Goal: Task Accomplishment & Management: Manage account settings

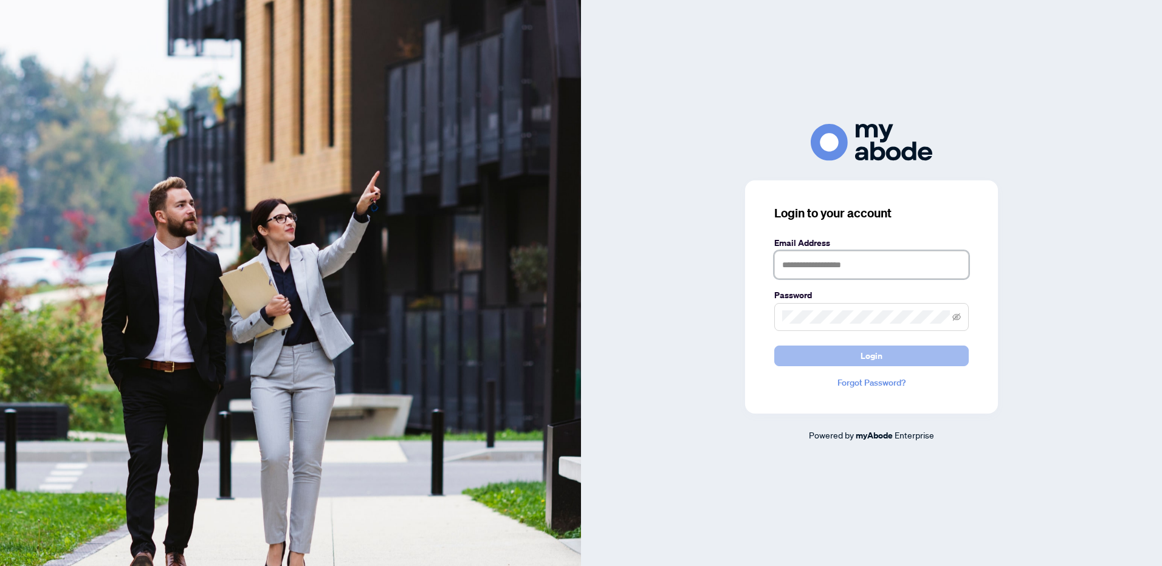
type input "**********"
click at [866, 359] on span "Login" at bounding box center [872, 355] width 22 height 19
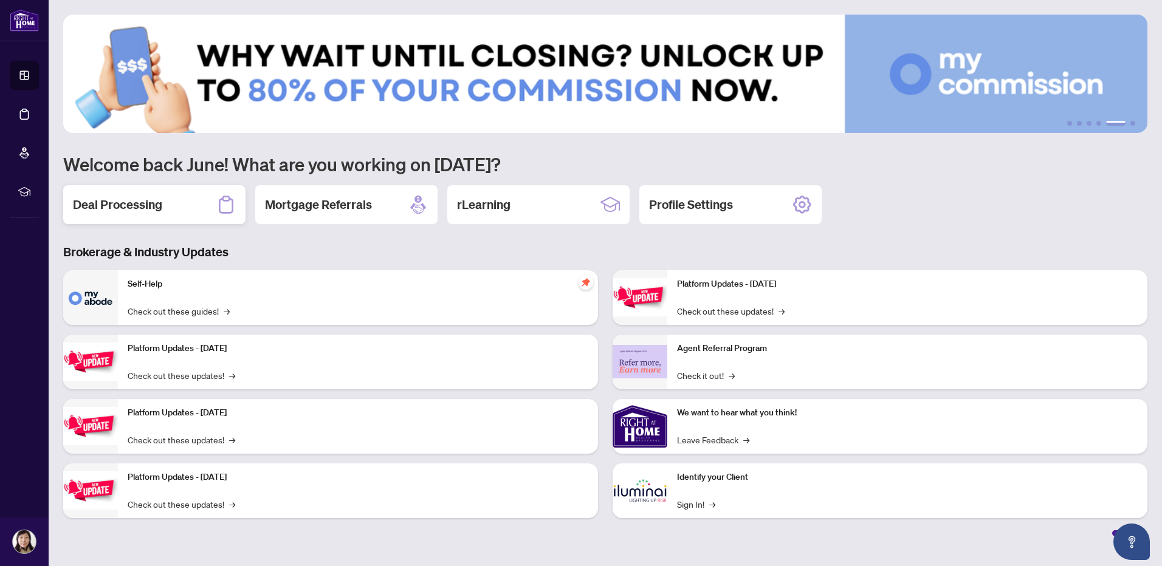
click at [133, 201] on h2 "Deal Processing" at bounding box center [117, 204] width 89 height 17
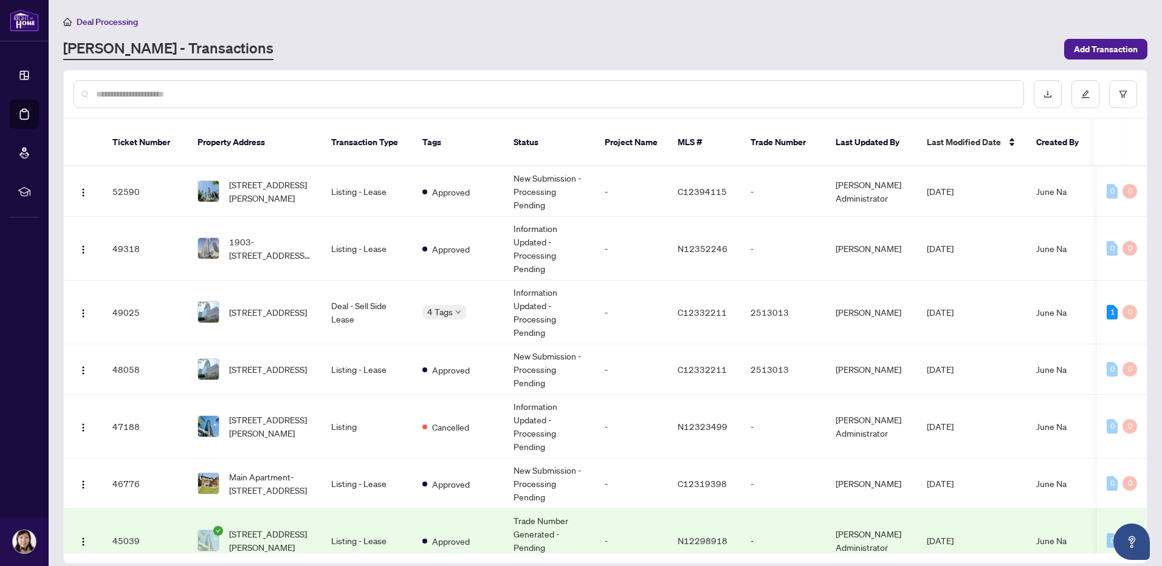
scroll to position [0, 91]
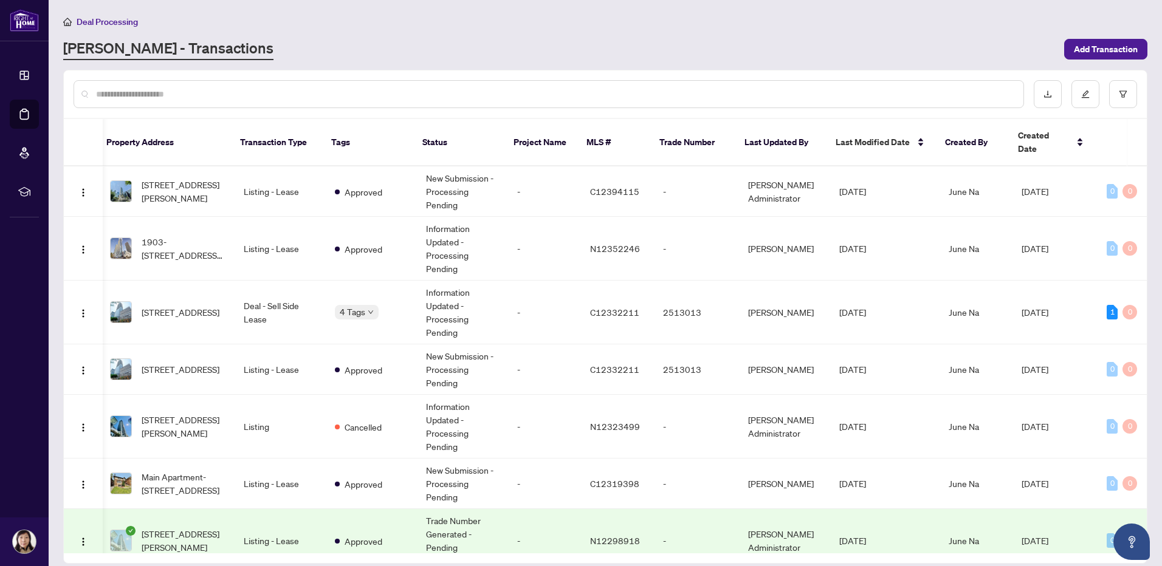
drag, startPoint x: 1148, startPoint y: 170, endPoint x: 1146, endPoint y: 204, distance: 34.7
click at [1146, 204] on main "Deal Processing RAHR - Transactions Add Transaction Ticket Number Property Addr…" at bounding box center [606, 283] width 1114 height 566
click at [698, 50] on div "[PERSON_NAME] - Transactions" at bounding box center [560, 49] width 994 height 22
drag, startPoint x: 1147, startPoint y: 175, endPoint x: 1147, endPoint y: 205, distance: 30.4
click at [1147, 205] on div "Ticket Number Property Address Transaction Type Tags Status Project Name MLS # …" at bounding box center [605, 317] width 1084 height 494
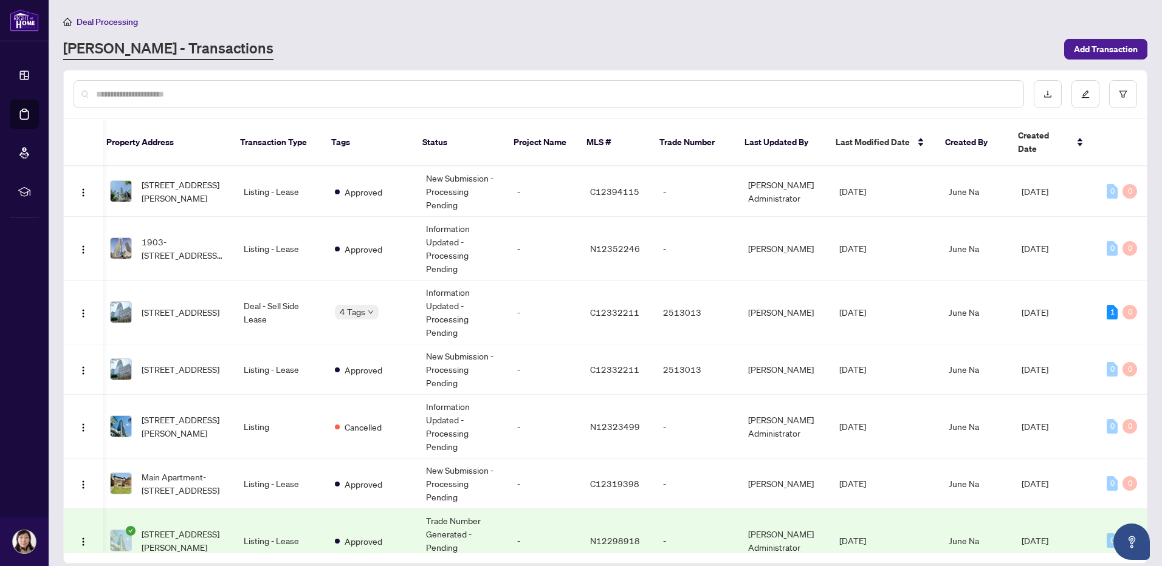
click at [603, 42] on div "[PERSON_NAME] - Transactions" at bounding box center [560, 49] width 994 height 22
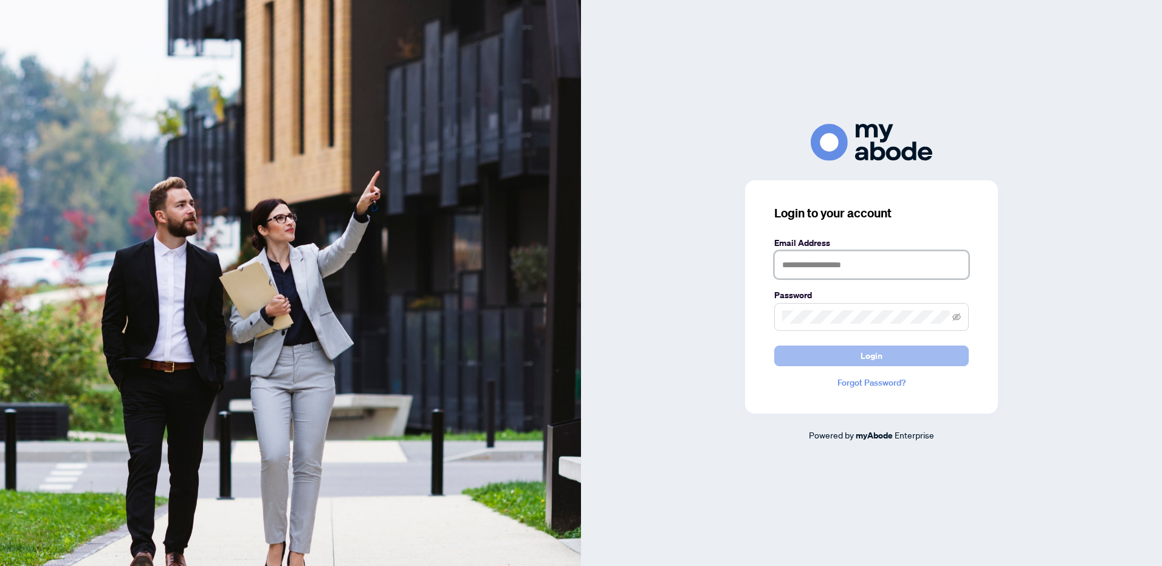
type input "**********"
click at [872, 353] on span "Login" at bounding box center [872, 355] width 22 height 19
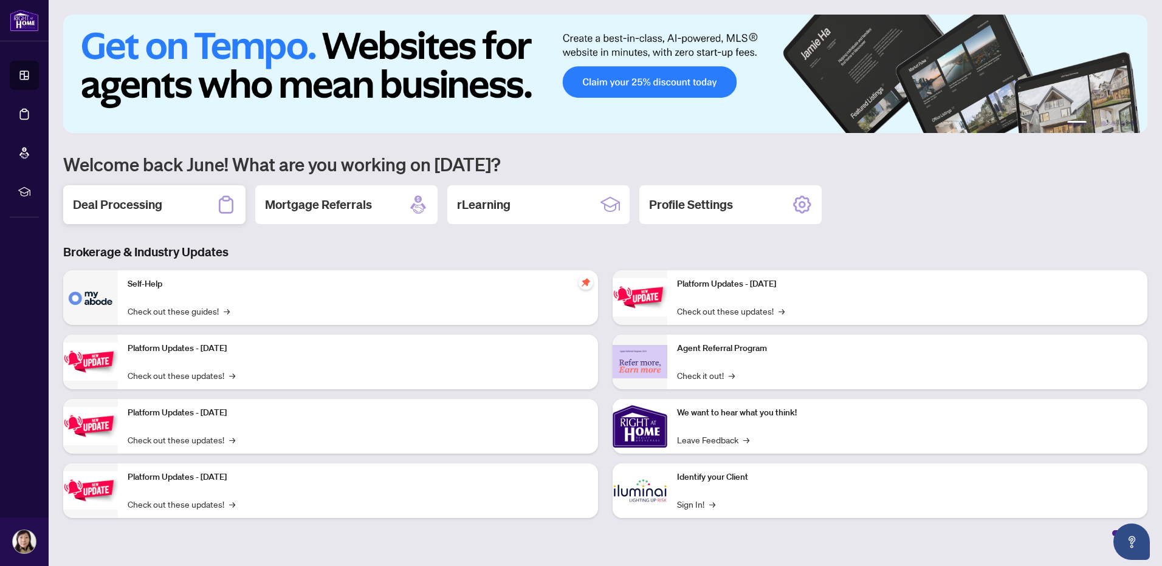
click at [117, 213] on h2 "Deal Processing" at bounding box center [117, 204] width 89 height 17
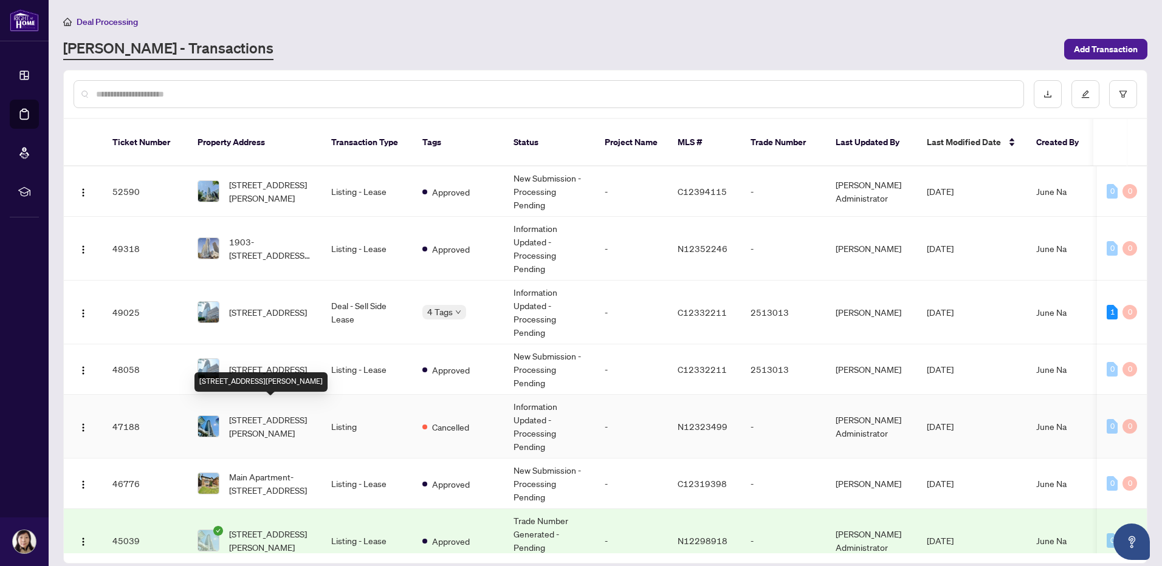
click at [268, 413] on span "[STREET_ADDRESS][PERSON_NAME]" at bounding box center [270, 426] width 83 height 27
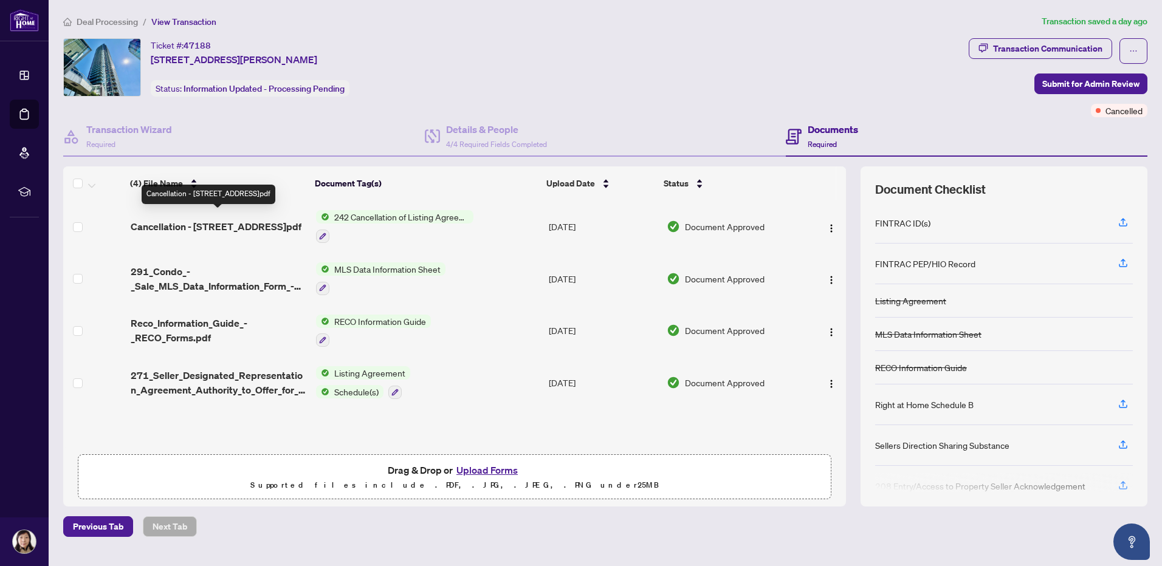
click at [185, 219] on span "Cancellation - [STREET_ADDRESS]pdf" at bounding box center [216, 226] width 171 height 15
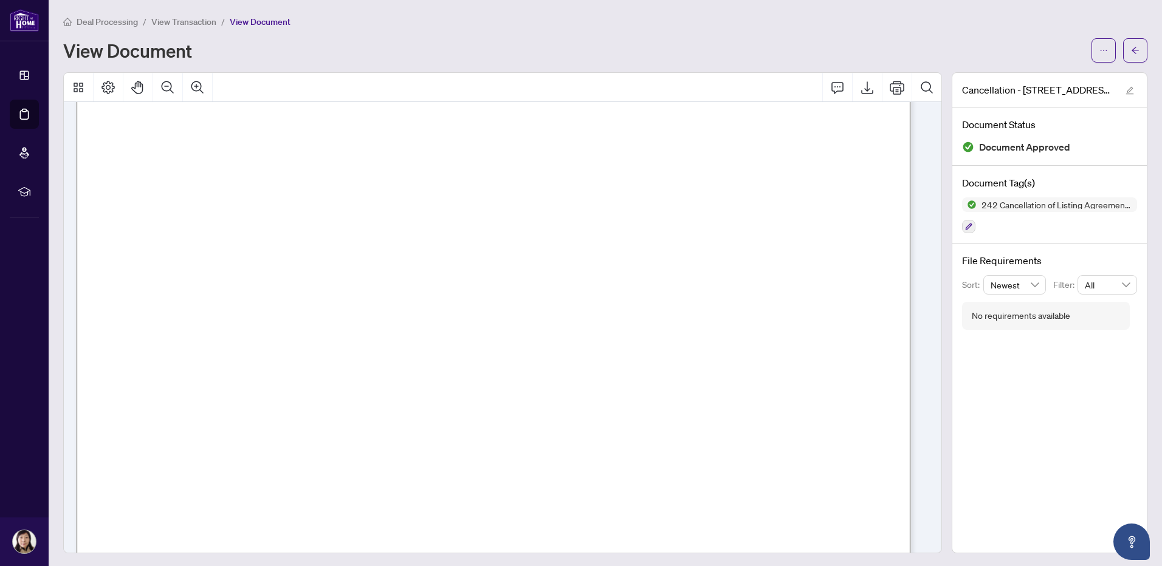
scroll to position [243, 0]
click at [1131, 53] on icon "arrow-left" at bounding box center [1135, 50] width 9 height 9
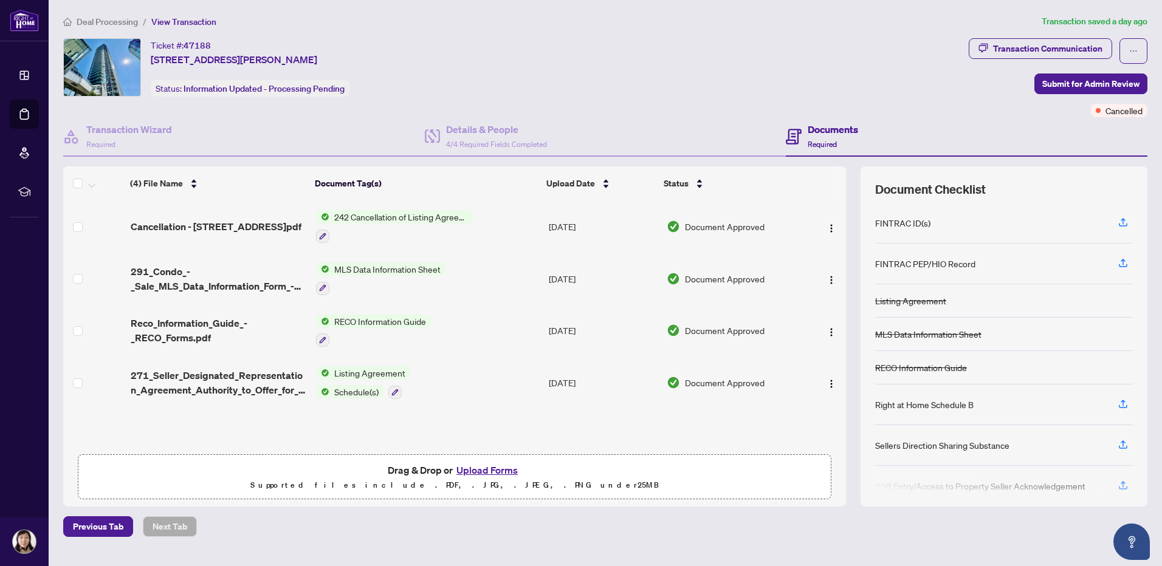
click at [89, 16] on span "Deal Processing" at bounding box center [107, 21] width 61 height 11
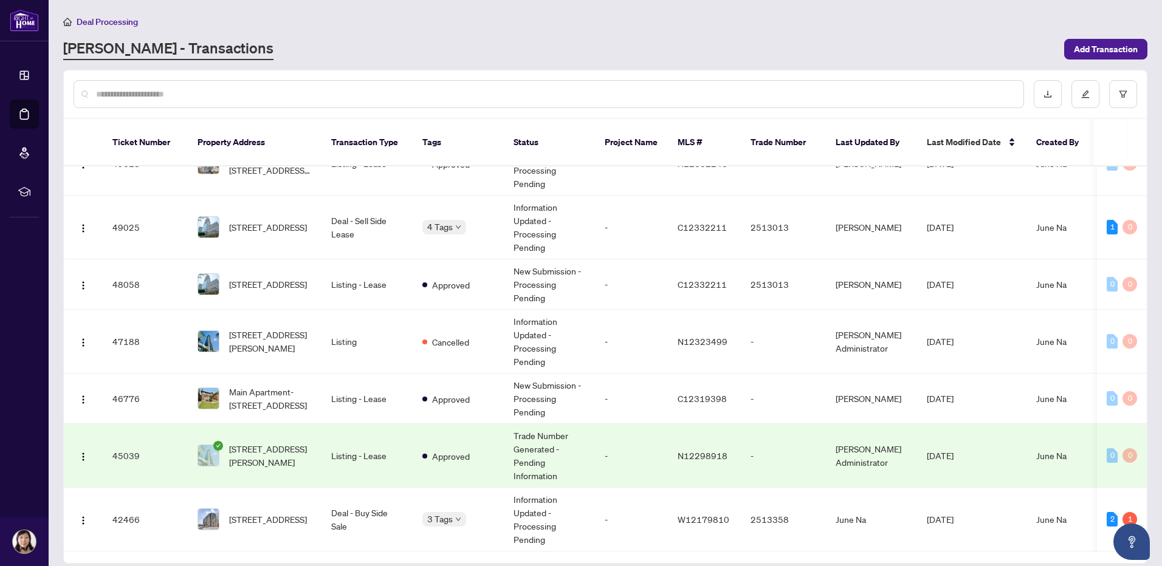
scroll to position [99, 0]
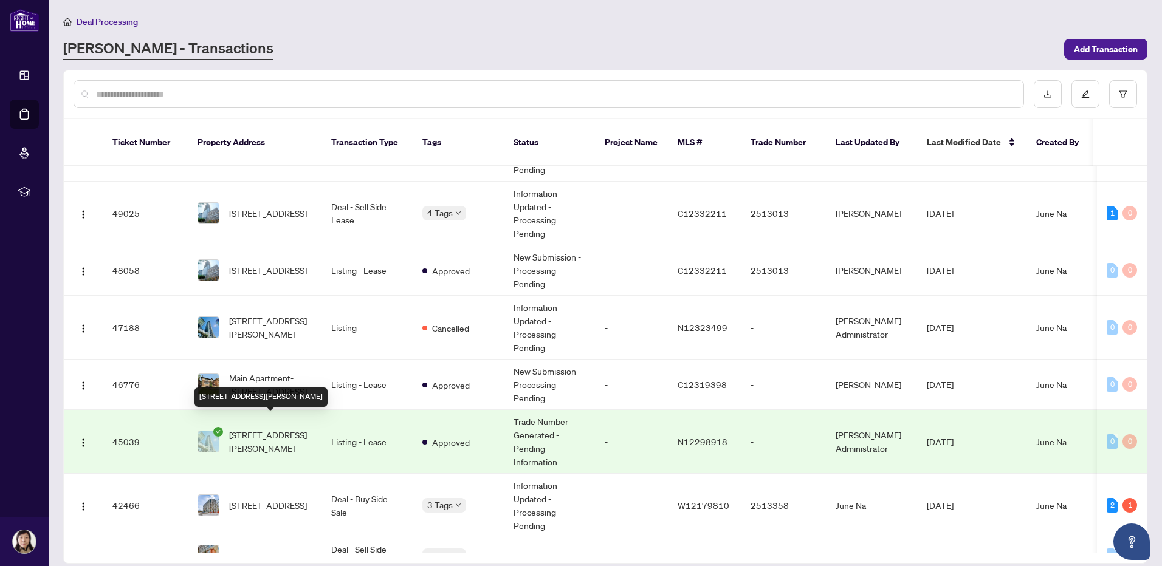
click at [269, 429] on span "[STREET_ADDRESS][PERSON_NAME]" at bounding box center [270, 442] width 83 height 27
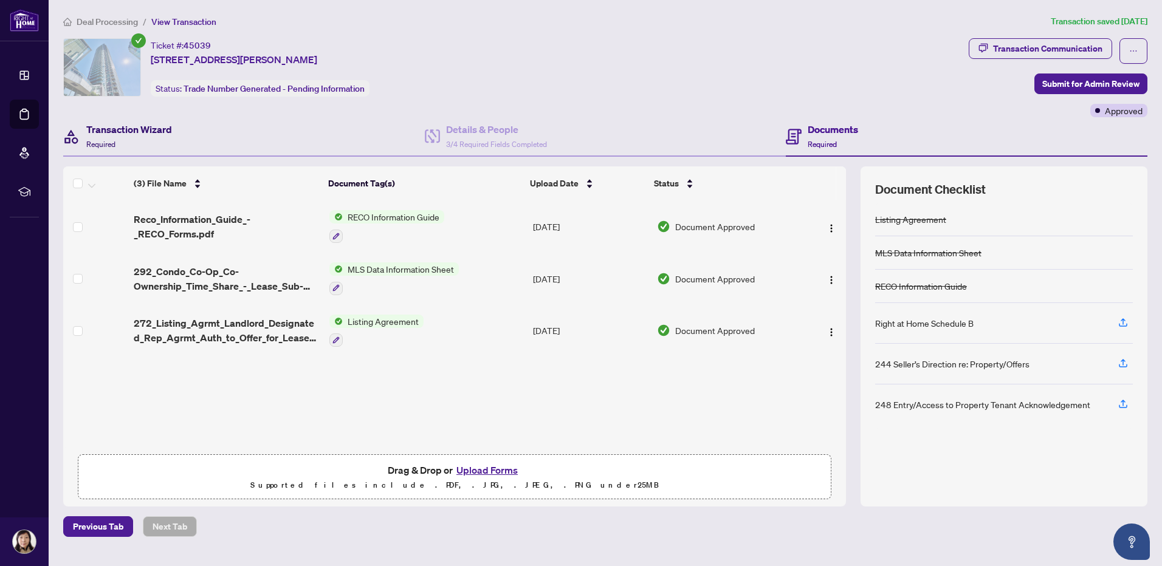
click at [143, 126] on h4 "Transaction Wizard" at bounding box center [129, 129] width 86 height 15
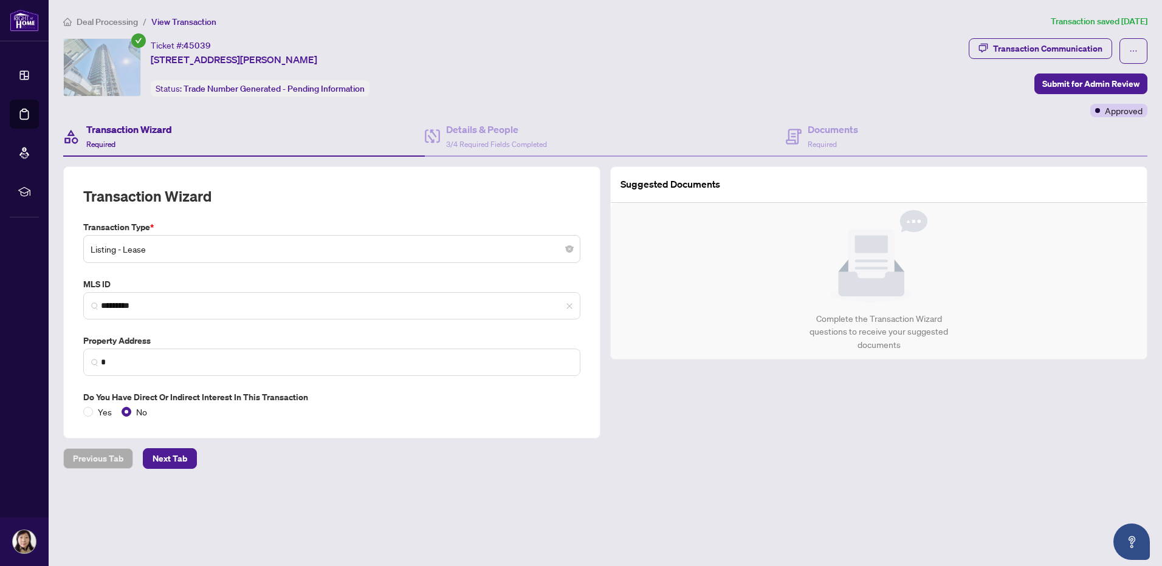
type input "**********"
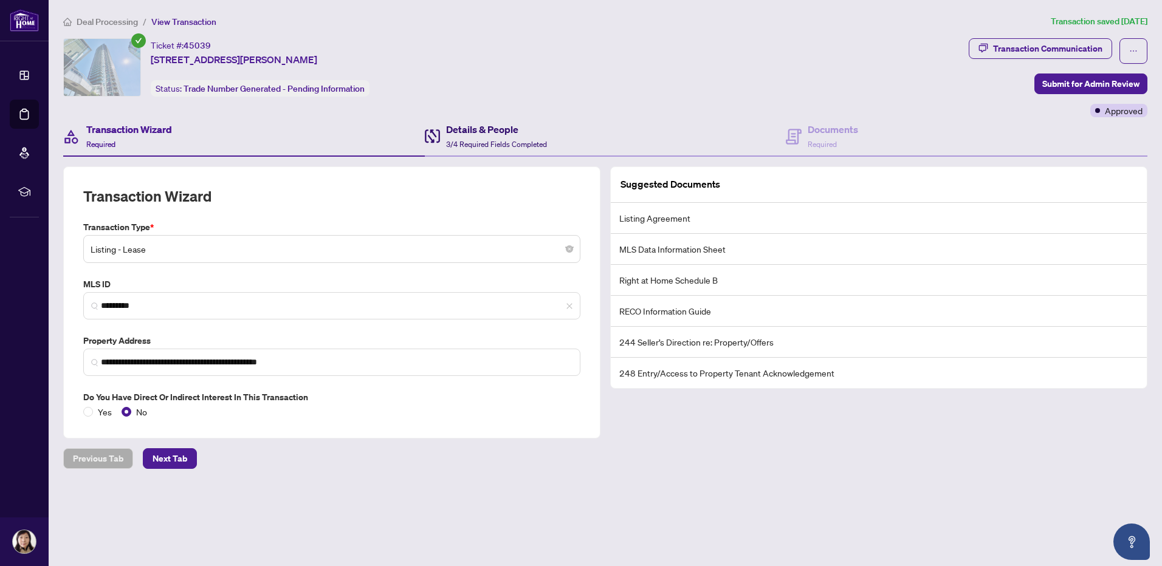
click at [489, 127] on h4 "Details & People" at bounding box center [496, 129] width 101 height 15
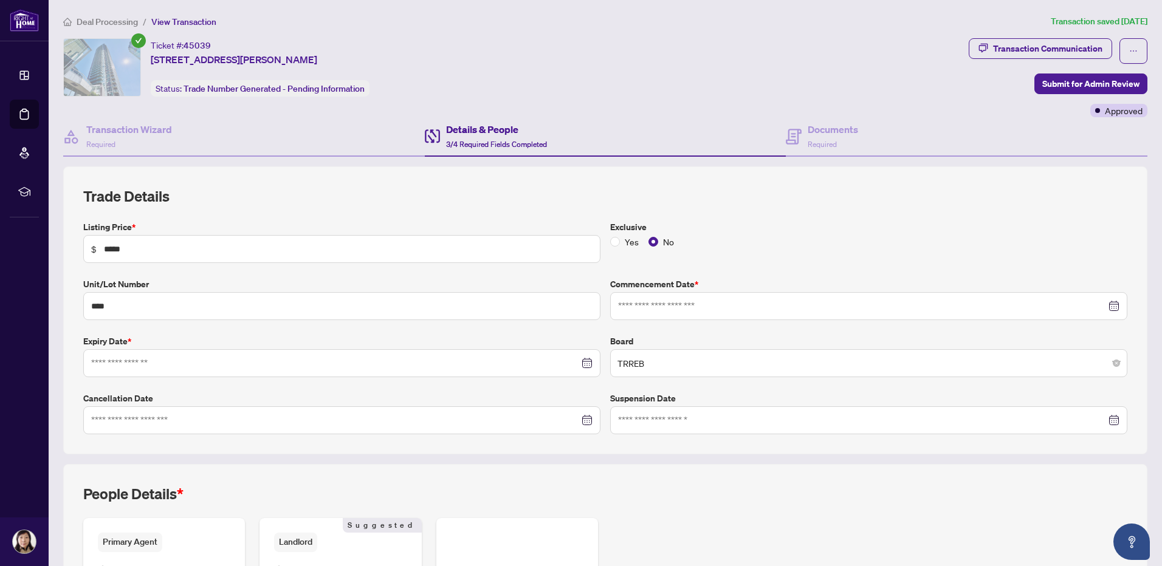
type input "**********"
click at [108, 19] on span "Deal Processing" at bounding box center [107, 21] width 61 height 11
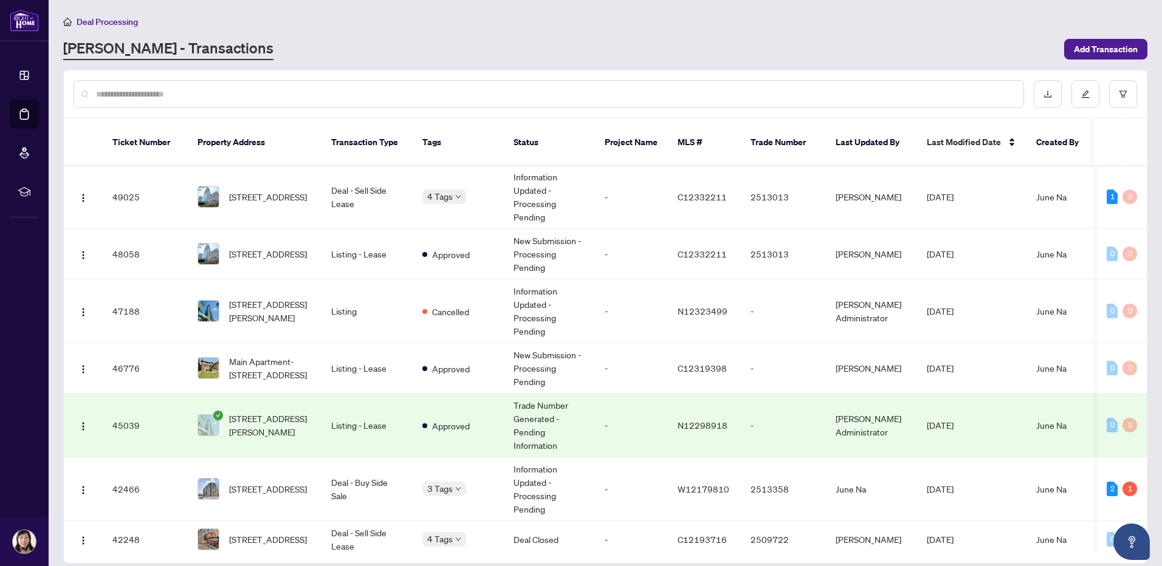
scroll to position [106, 0]
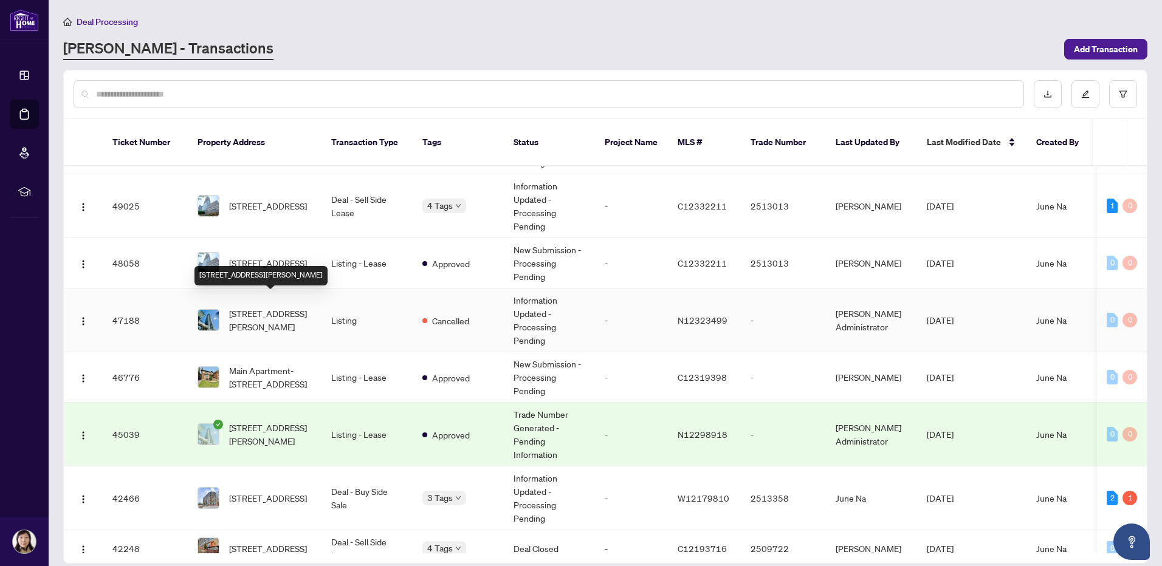
click at [256, 307] on span "[STREET_ADDRESS][PERSON_NAME]" at bounding box center [270, 320] width 83 height 27
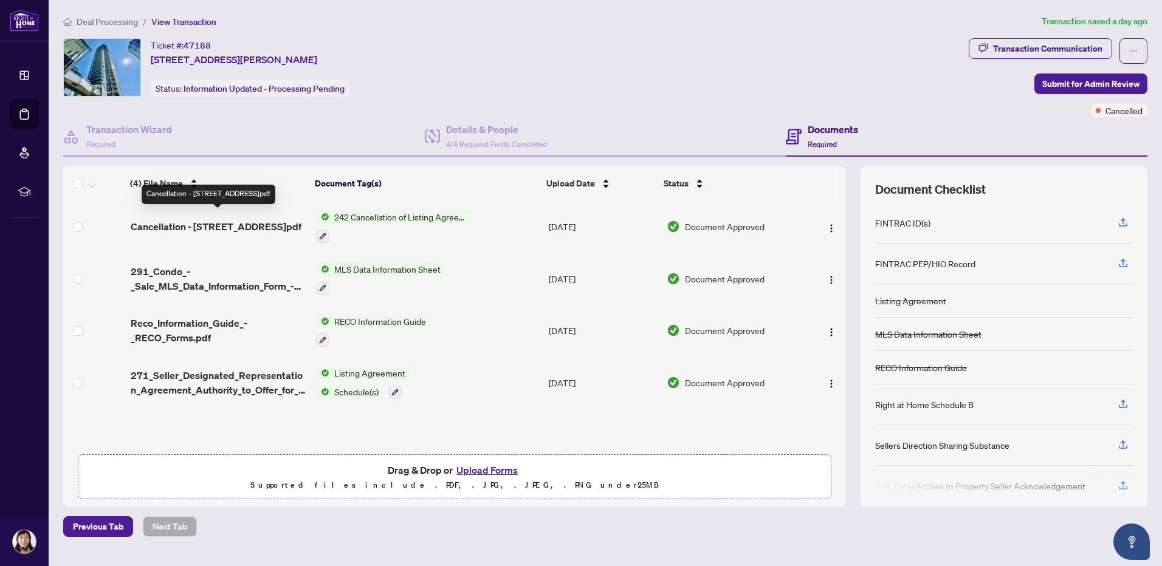
click at [207, 219] on span "Cancellation - [STREET_ADDRESS]pdf" at bounding box center [216, 226] width 171 height 15
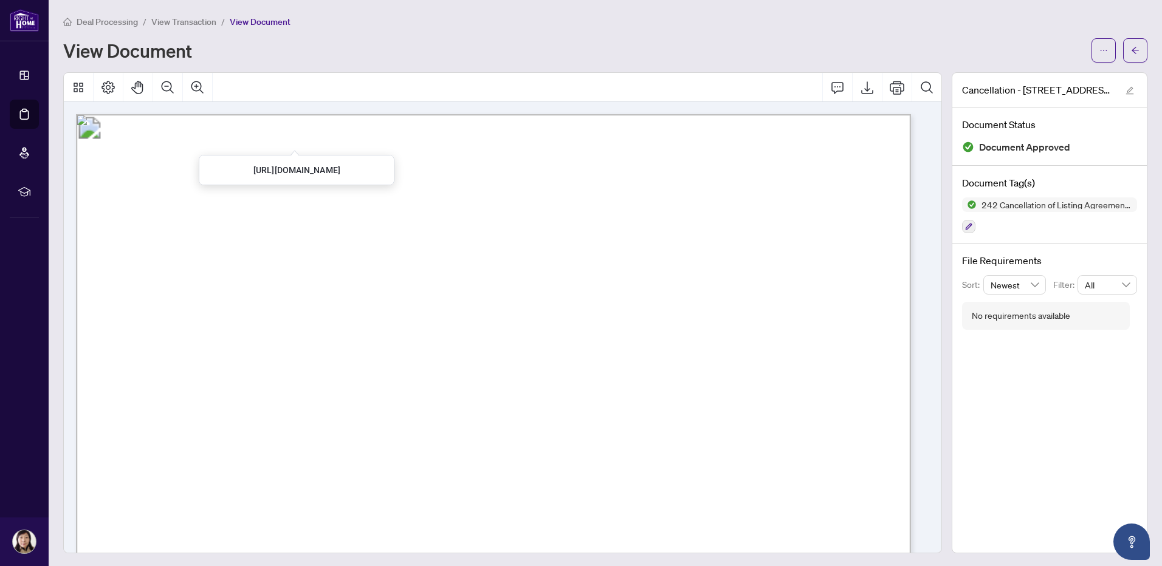
click at [176, 24] on span "View Transaction" at bounding box center [183, 21] width 65 height 11
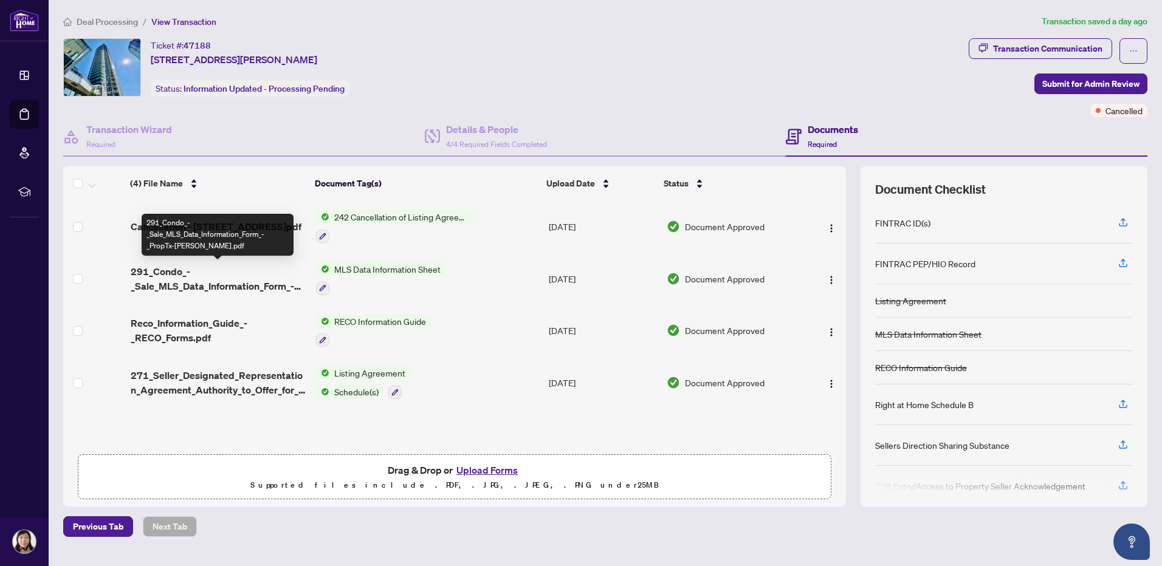
click at [190, 276] on span "291_Condo_-_Sale_MLS_Data_Information_Form_-_PropTx-[PERSON_NAME].pdf" at bounding box center [219, 278] width 176 height 29
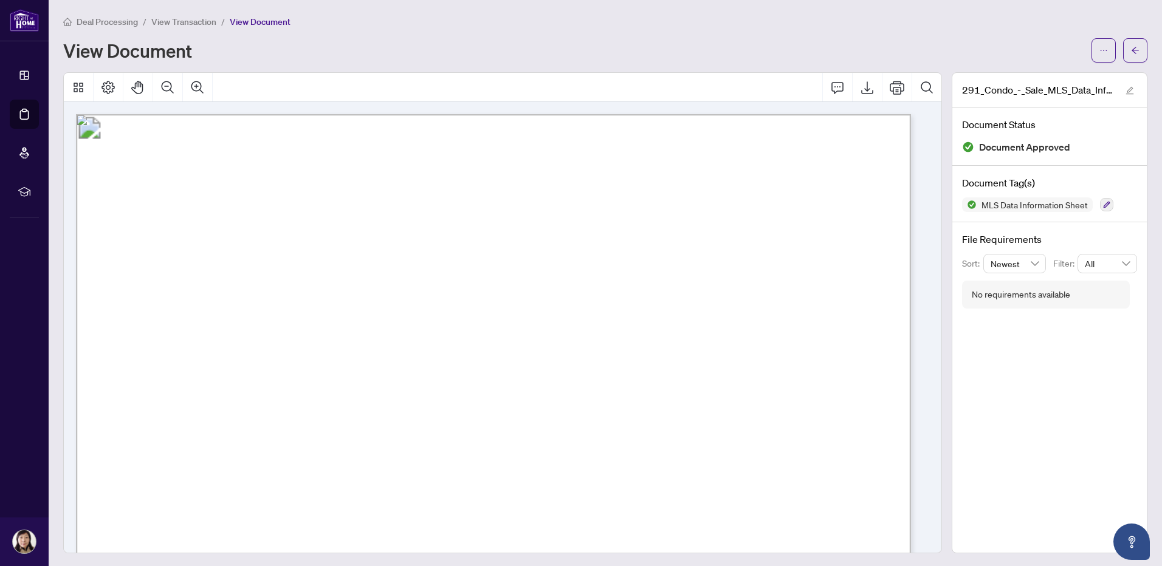
click at [185, 24] on span "View Transaction" at bounding box center [183, 21] width 65 height 11
